Goal: Register for event/course

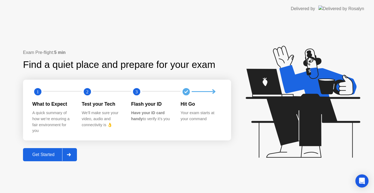
click at [51, 155] on div "Get Started" at bounding box center [43, 154] width 37 height 5
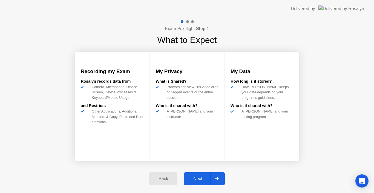
click at [195, 180] on div "Next" at bounding box center [198, 178] width 24 height 5
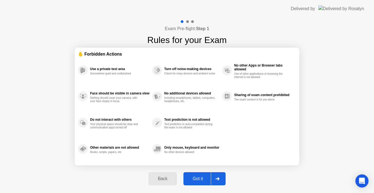
click at [195, 180] on div "Got it" at bounding box center [198, 178] width 26 height 5
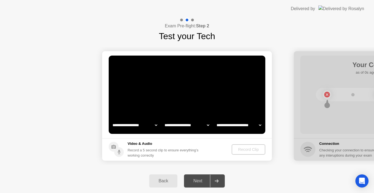
select select "**********"
select select "*******"
click at [200, 179] on div "Next" at bounding box center [198, 180] width 24 height 5
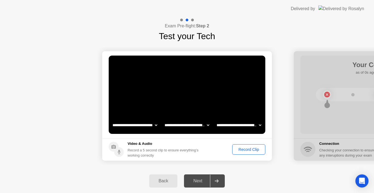
click at [241, 149] on div "Record Clip" at bounding box center [248, 149] width 29 height 4
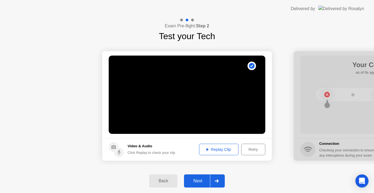
click at [218, 179] on icon at bounding box center [217, 180] width 4 height 3
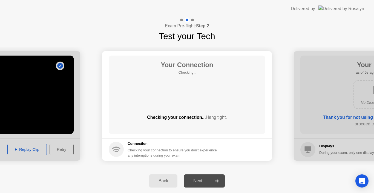
click at [263, 143] on footer "Connection Checking your connection to ensure you don’t experience any interupt…" at bounding box center [187, 149] width 170 height 22
click at [194, 180] on div "Next" at bounding box center [198, 180] width 24 height 5
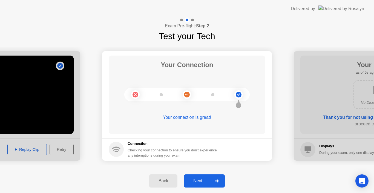
click at [197, 181] on div "Next" at bounding box center [198, 180] width 24 height 5
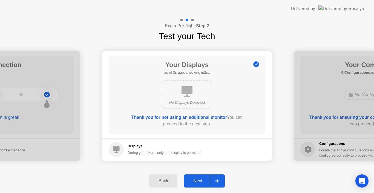
click at [197, 180] on div "Next" at bounding box center [198, 180] width 24 height 5
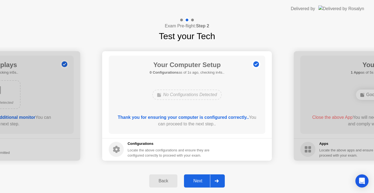
click at [197, 180] on div "Next" at bounding box center [198, 180] width 24 height 5
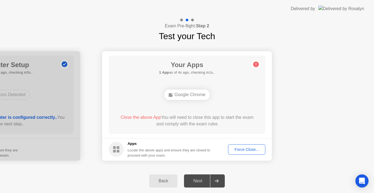
click at [240, 150] on div "Force Close..." at bounding box center [246, 149] width 33 height 4
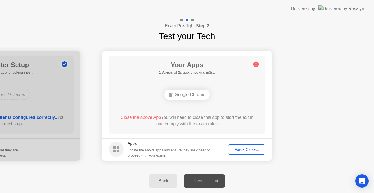
click at [241, 150] on div "Force Close..." at bounding box center [246, 149] width 33 height 4
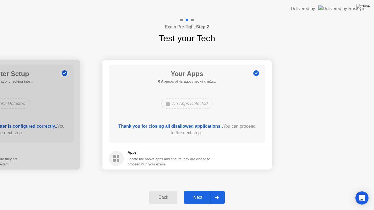
click at [197, 193] on div "Next" at bounding box center [198, 197] width 24 height 5
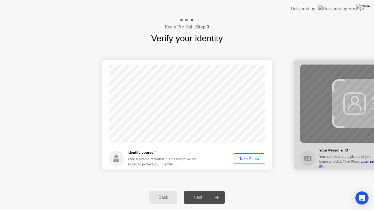
click at [247, 158] on div "Take Photo" at bounding box center [249, 159] width 28 height 4
click at [199, 193] on div "Next" at bounding box center [198, 197] width 24 height 5
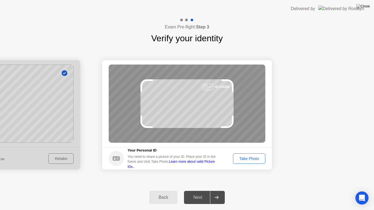
click at [246, 159] on div "Take Photo" at bounding box center [249, 159] width 28 height 4
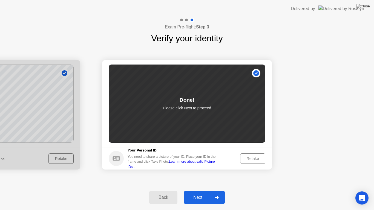
click at [197, 193] on div "Next" at bounding box center [198, 197] width 24 height 5
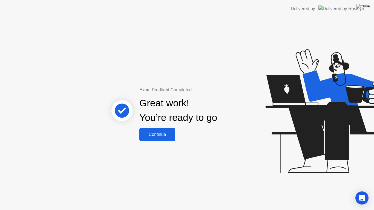
click at [161, 137] on div "Continue" at bounding box center [157, 134] width 33 height 5
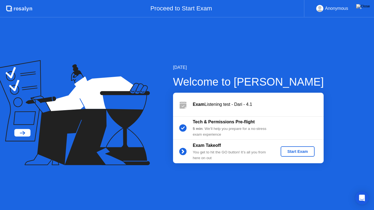
click at [295, 152] on div "Start Exam" at bounding box center [297, 151] width 29 height 4
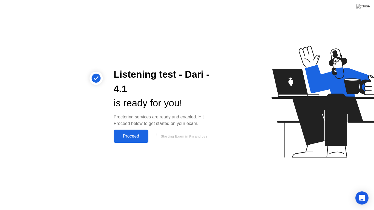
click at [128, 135] on div "Proceed" at bounding box center [130, 136] width 31 height 5
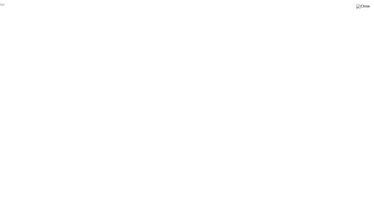
click div "End Proctoring Session"
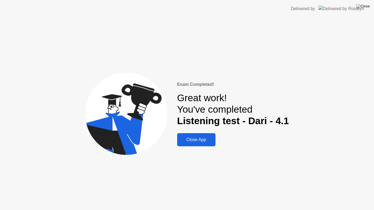
click at [198, 142] on div "Close App" at bounding box center [196, 139] width 35 height 5
